Goal: Information Seeking & Learning: Learn about a topic

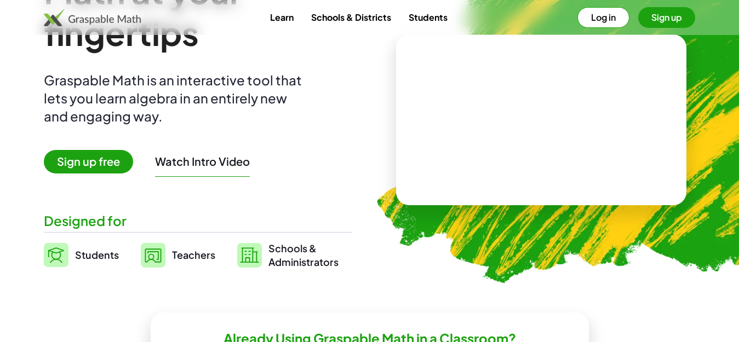
scroll to position [55, 0]
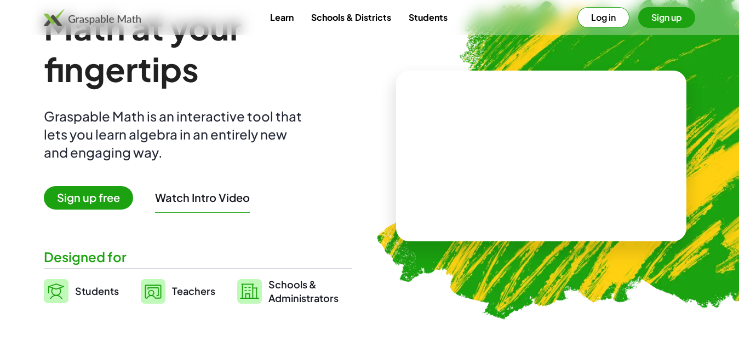
click at [512, 164] on video at bounding box center [541, 156] width 164 height 82
drag, startPoint x: 553, startPoint y: 147, endPoint x: 511, endPoint y: 152, distance: 42.4
click at [512, 153] on div at bounding box center [543, 145] width 96 height 41
drag, startPoint x: 529, startPoint y: 148, endPoint x: 491, endPoint y: 151, distance: 37.9
click at [491, 151] on div "+ · 3 · 5 + 2 + · 3 · 5" at bounding box center [539, 145] width 110 height 46
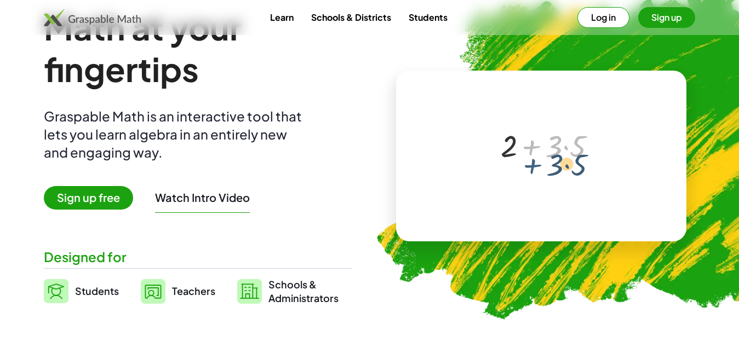
click at [537, 147] on div at bounding box center [543, 145] width 96 height 41
drag, startPoint x: 531, startPoint y: 149, endPoint x: 532, endPoint y: 156, distance: 6.7
click at [532, 156] on div at bounding box center [543, 145] width 96 height 41
click at [531, 147] on div at bounding box center [543, 145] width 96 height 41
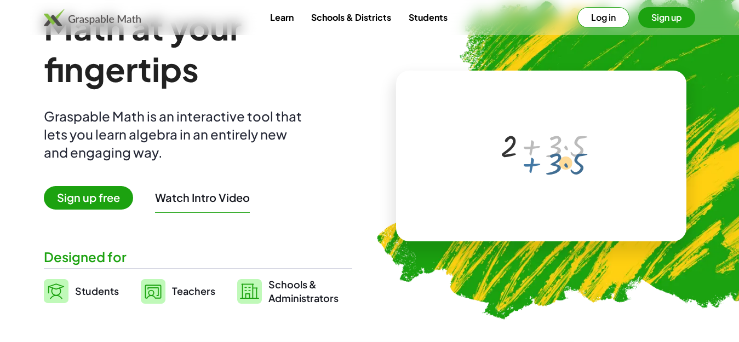
drag, startPoint x: 530, startPoint y: 147, endPoint x: 531, endPoint y: 153, distance: 5.6
click at [530, 164] on div at bounding box center [543, 145] width 96 height 41
click at [532, 148] on div at bounding box center [543, 145] width 96 height 41
click at [523, 148] on div at bounding box center [543, 145] width 96 height 41
click at [565, 148] on div at bounding box center [543, 145] width 96 height 41
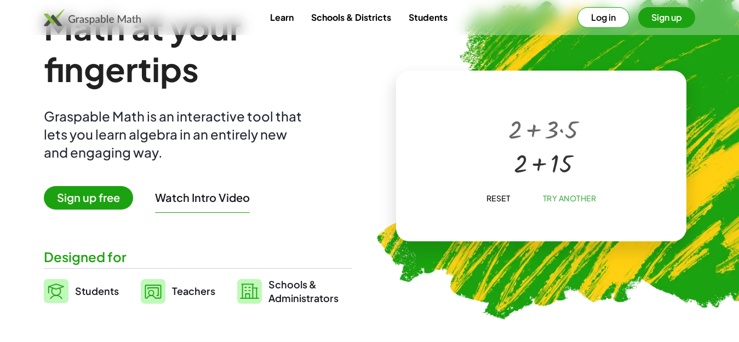
click at [541, 159] on div at bounding box center [543, 162] width 81 height 34
click at [542, 171] on div at bounding box center [542, 164] width 77 height 37
click at [536, 130] on div at bounding box center [542, 127] width 77 height 38
click at [553, 196] on span "Try Another" at bounding box center [569, 198] width 54 height 10
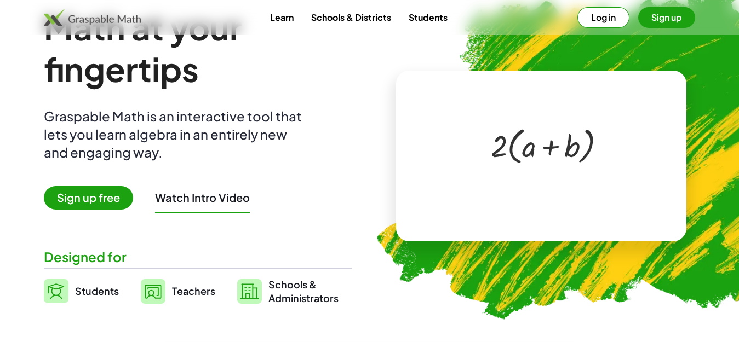
drag, startPoint x: 498, startPoint y: 153, endPoint x: 529, endPoint y: 150, distance: 30.8
click at [507, 151] on div at bounding box center [543, 145] width 116 height 45
click at [531, 149] on div at bounding box center [543, 145] width 116 height 45
click at [530, 151] on div at bounding box center [543, 145] width 116 height 45
drag, startPoint x: 530, startPoint y: 151, endPoint x: 516, endPoint y: 151, distance: 13.7
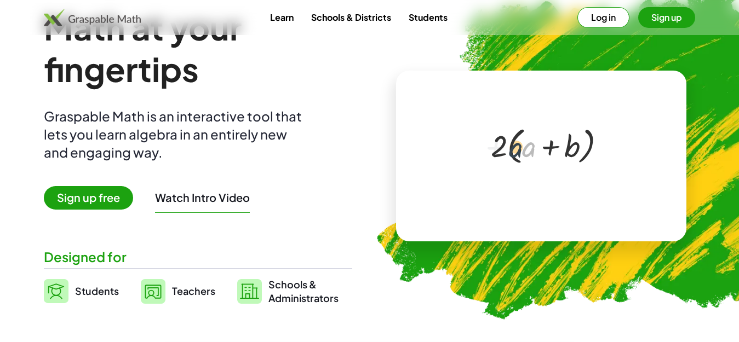
click at [516, 151] on div at bounding box center [543, 145] width 116 height 45
click at [512, 151] on div at bounding box center [543, 145] width 116 height 45
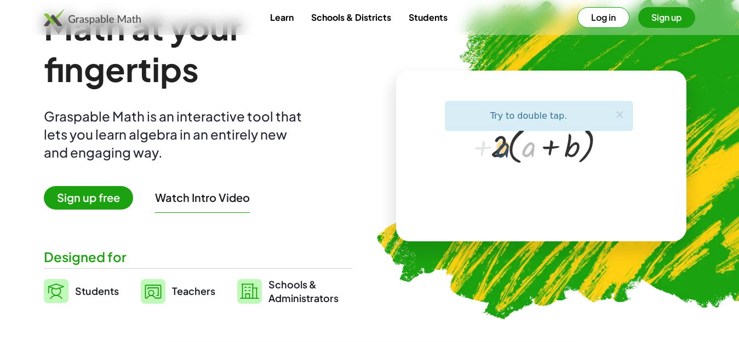
drag, startPoint x: 531, startPoint y: 152, endPoint x: 503, endPoint y: 154, distance: 28.1
click at [501, 154] on div at bounding box center [543, 145] width 116 height 45
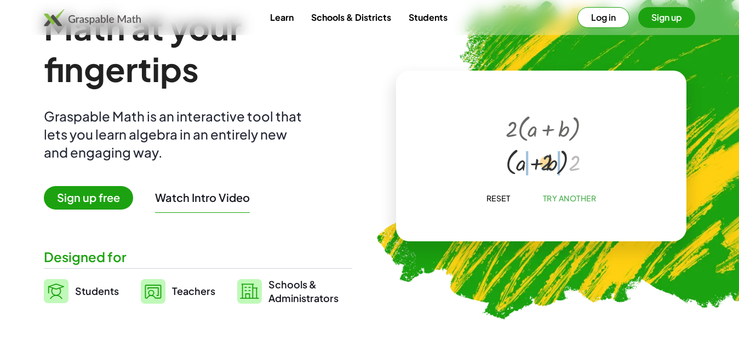
drag, startPoint x: 575, startPoint y: 166, endPoint x: 541, endPoint y: 169, distance: 34.1
click at [537, 169] on div at bounding box center [542, 162] width 85 height 34
drag, startPoint x: 556, startPoint y: 169, endPoint x: 533, endPoint y: 168, distance: 23.0
click at [533, 168] on div at bounding box center [543, 165] width 100 height 36
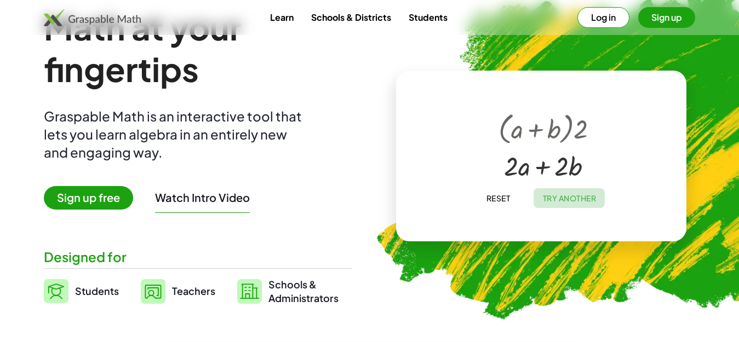
click at [553, 198] on span "Try Another" at bounding box center [569, 198] width 54 height 10
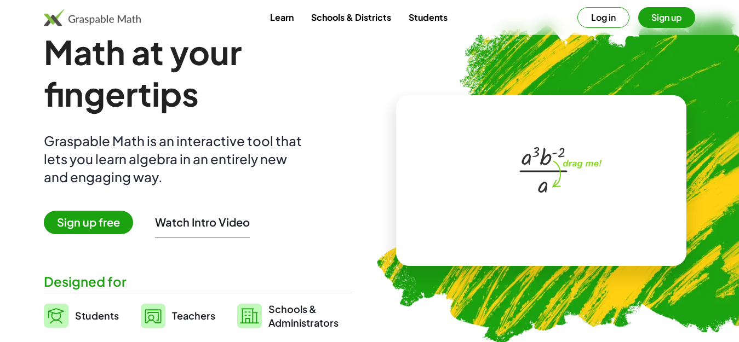
scroll to position [0, 0]
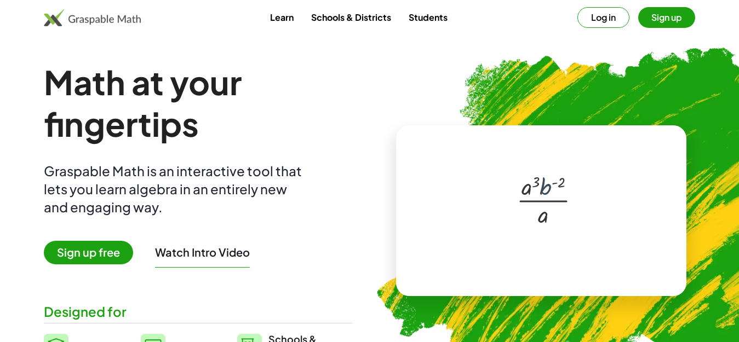
drag, startPoint x: 550, startPoint y: 179, endPoint x: 550, endPoint y: 186, distance: 6.6
click at [550, 186] on div at bounding box center [543, 200] width 65 height 60
drag, startPoint x: 548, startPoint y: 190, endPoint x: 559, endPoint y: 188, distance: 11.1
click at [559, 188] on div at bounding box center [543, 200] width 65 height 60
drag, startPoint x: 551, startPoint y: 187, endPoint x: 555, endPoint y: 222, distance: 34.7
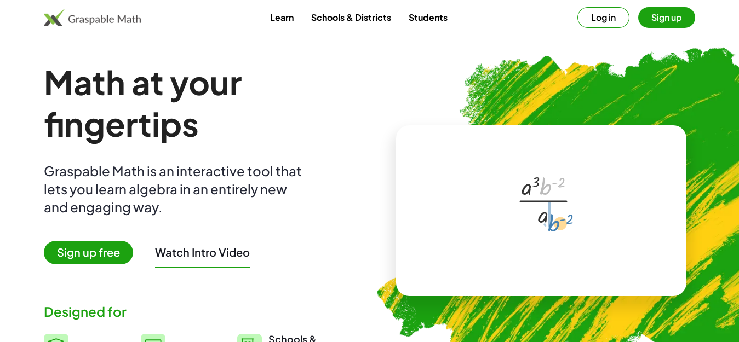
click at [555, 222] on div at bounding box center [543, 200] width 65 height 60
drag, startPoint x: 542, startPoint y: 225, endPoint x: 537, endPoint y: 200, distance: 24.5
click at [538, 200] on div at bounding box center [543, 215] width 38 height 33
drag, startPoint x: 547, startPoint y: 205, endPoint x: 539, endPoint y: 187, distance: 20.1
click at [544, 204] on div at bounding box center [543, 215] width 38 height 33
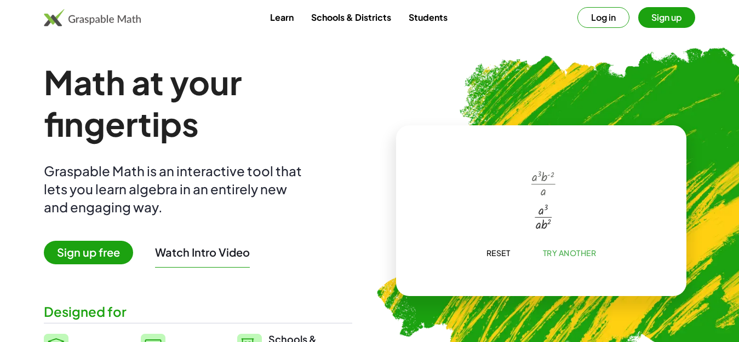
drag, startPoint x: 538, startPoint y: 183, endPoint x: 550, endPoint y: 208, distance: 26.7
click at [543, 184] on div "· a 3 · b ( - 2 ) · a · a 3 · b 2 · a" at bounding box center [543, 184] width 0 height 0
drag, startPoint x: 542, startPoint y: 213, endPoint x: 550, endPoint y: 231, distance: 19.4
click at [550, 231] on div at bounding box center [543, 215] width 38 height 33
drag, startPoint x: 543, startPoint y: 217, endPoint x: 547, endPoint y: 224, distance: 7.6
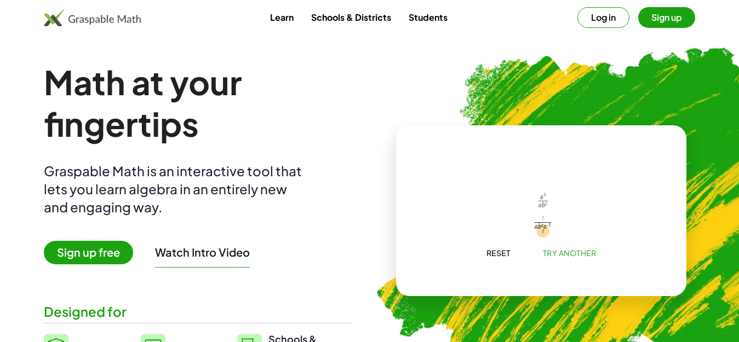
click at [546, 225] on div at bounding box center [543, 220] width 30 height 21
drag, startPoint x: 544, startPoint y: 229, endPoint x: 535, endPoint y: 222, distance: 11.7
click at [530, 229] on div at bounding box center [543, 217] width 49 height 37
drag, startPoint x: 533, startPoint y: 227, endPoint x: 539, endPoint y: 217, distance: 12.0
click at [539, 217] on div at bounding box center [544, 220] width 30 height 21
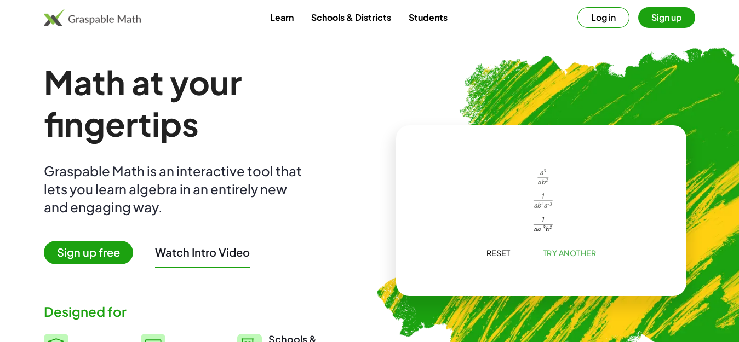
click at [558, 254] on span "Try Another" at bounding box center [569, 253] width 54 height 10
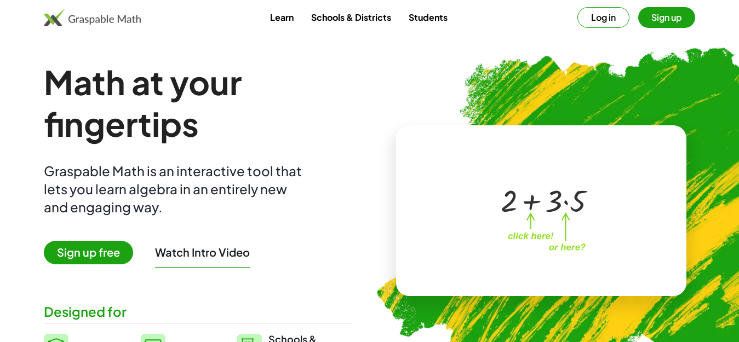
click at [610, 22] on button "Log in" at bounding box center [603, 17] width 52 height 21
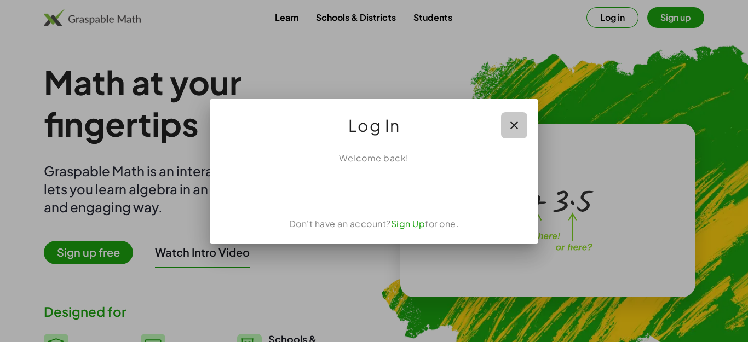
click at [512, 119] on icon "button" at bounding box center [514, 125] width 13 height 13
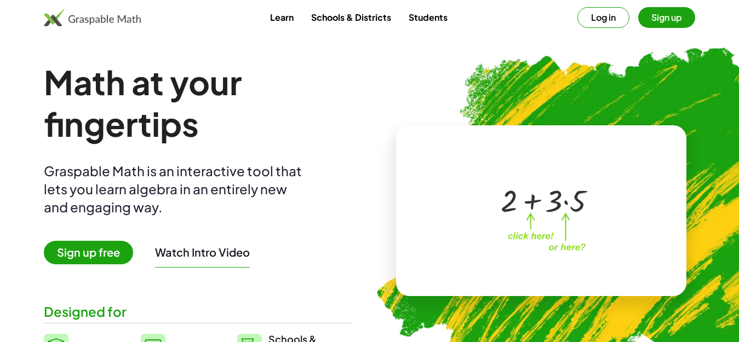
click at [413, 13] on link "Students" at bounding box center [428, 17] width 56 height 20
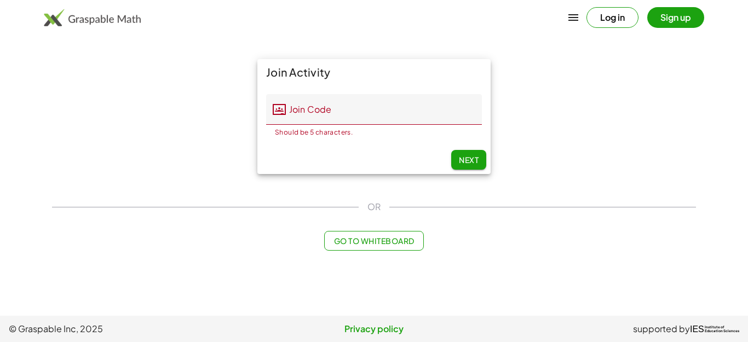
click at [412, 22] on div "Log in Sign up" at bounding box center [374, 17] width 748 height 26
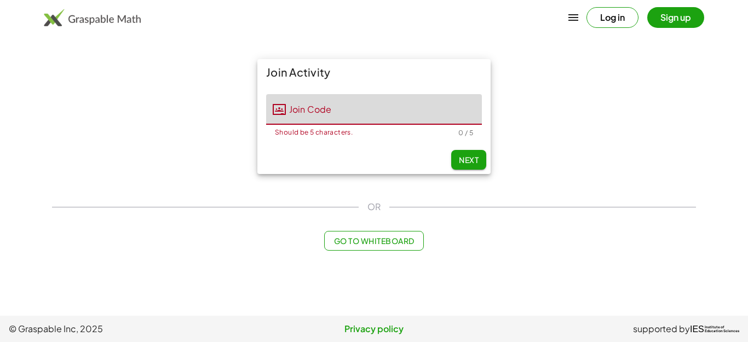
click at [310, 116] on input "Join Code" at bounding box center [384, 109] width 196 height 31
type input "**********"
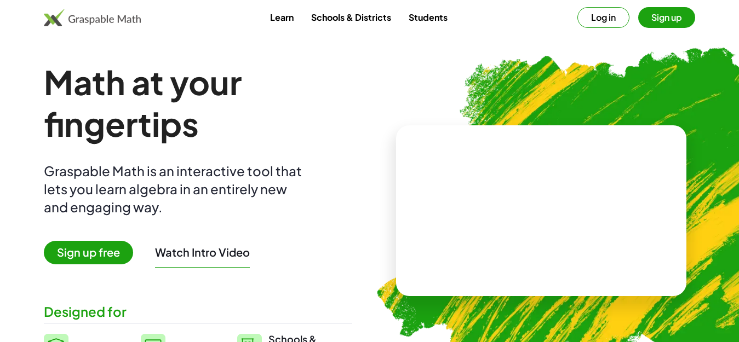
click at [340, 15] on link "Schools & Districts" at bounding box center [350, 17] width 97 height 20
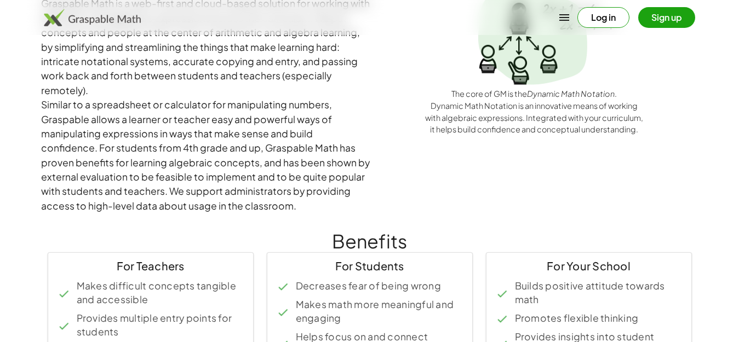
scroll to position [329, 0]
